Goal: Task Accomplishment & Management: Complete application form

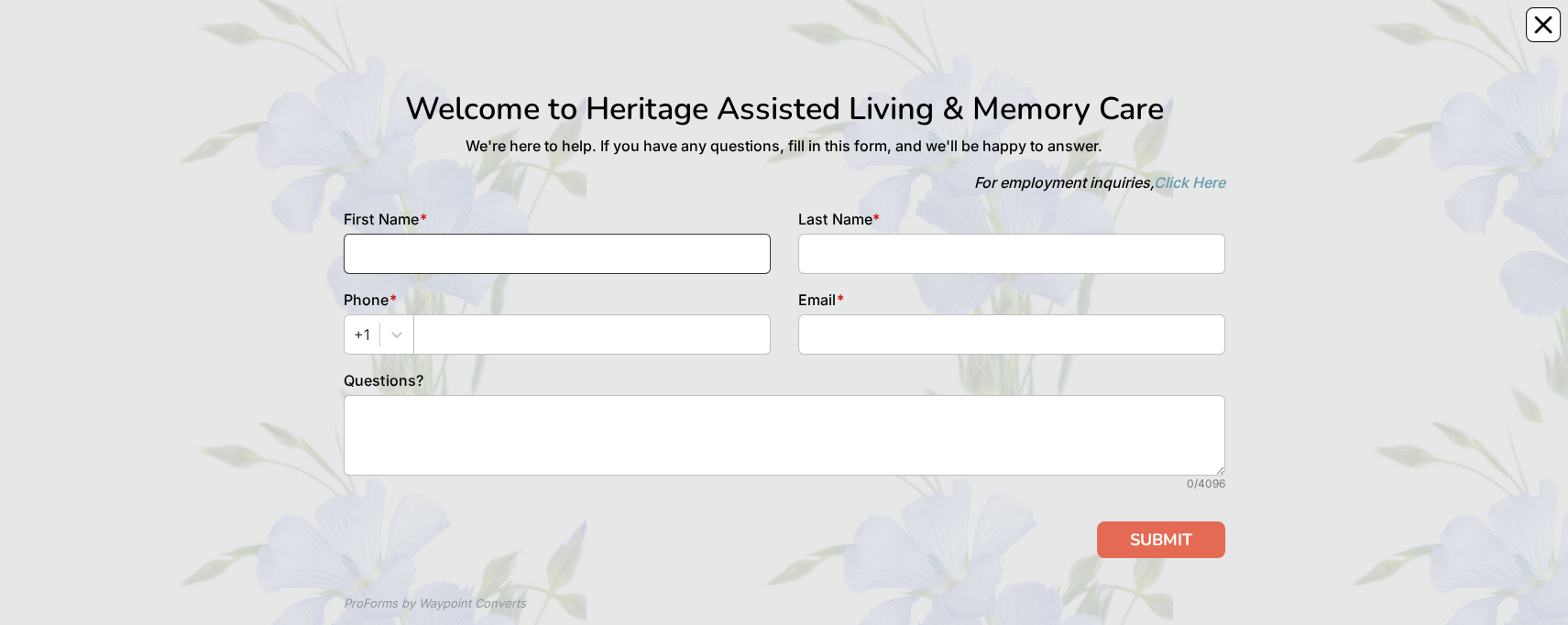
click at [428, 252] on input at bounding box center [556, 253] width 427 height 40
type input "[PERSON_NAME]"
click at [865, 244] on input at bounding box center [1012, 253] width 427 height 40
type input "[PERSON_NAME]"
click at [489, 326] on input "text" at bounding box center [592, 334] width 357 height 40
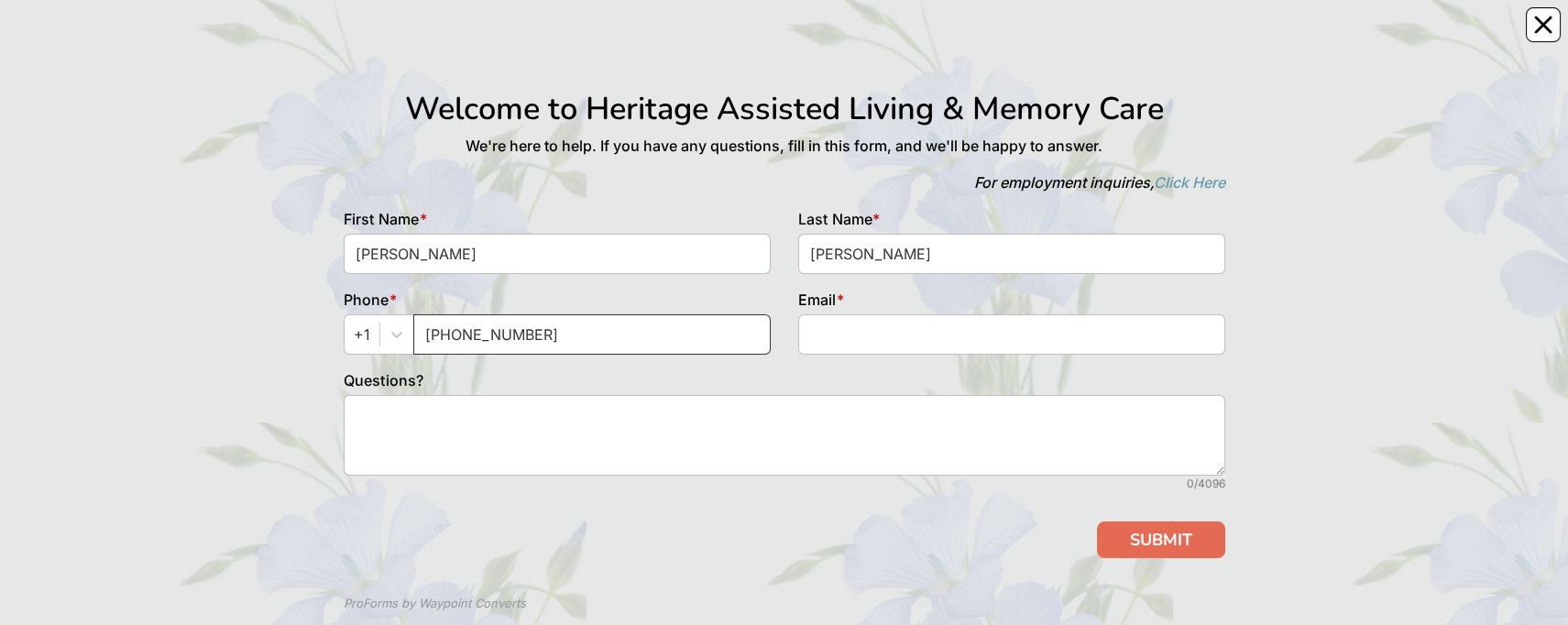
type input "[PHONE_NUMBER]"
drag, startPoint x: 815, startPoint y: 339, endPoint x: 1554, endPoint y: 326, distance: 739.1
click at [818, 339] on input at bounding box center [1012, 334] width 427 height 40
type input "[EMAIL_ADDRESS][DOMAIN_NAME]"
click at [523, 407] on textarea at bounding box center [784, 434] width 881 height 81
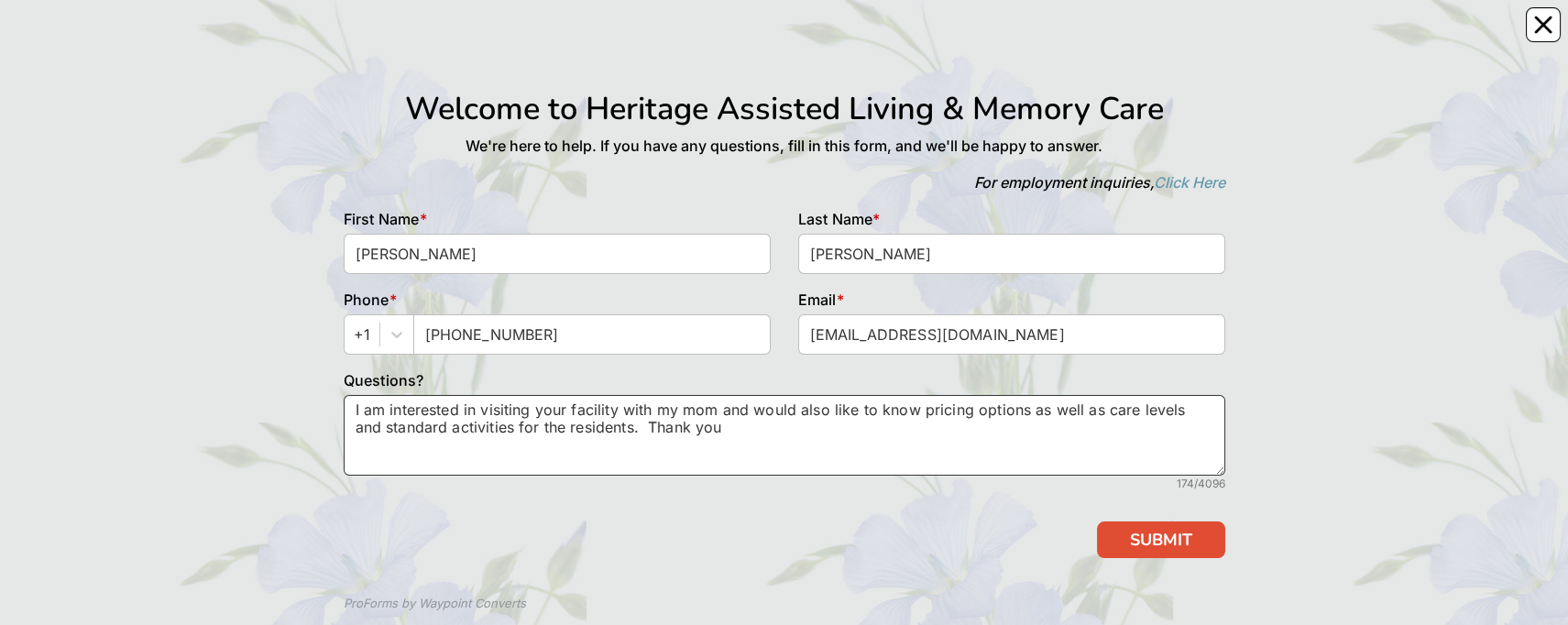
type textarea "I am interested in visiting your facility with my mom and would also like to kn…"
click at [1178, 534] on button "SUBMIT" at bounding box center [1161, 539] width 128 height 36
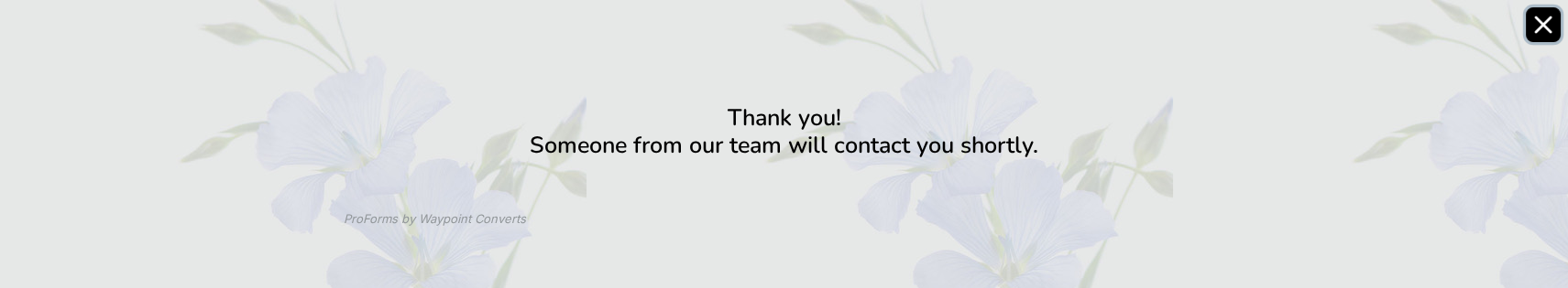
click at [1528, 27] on button "Close" at bounding box center [1543, 24] width 34 height 34
